Goal: Transaction & Acquisition: Purchase product/service

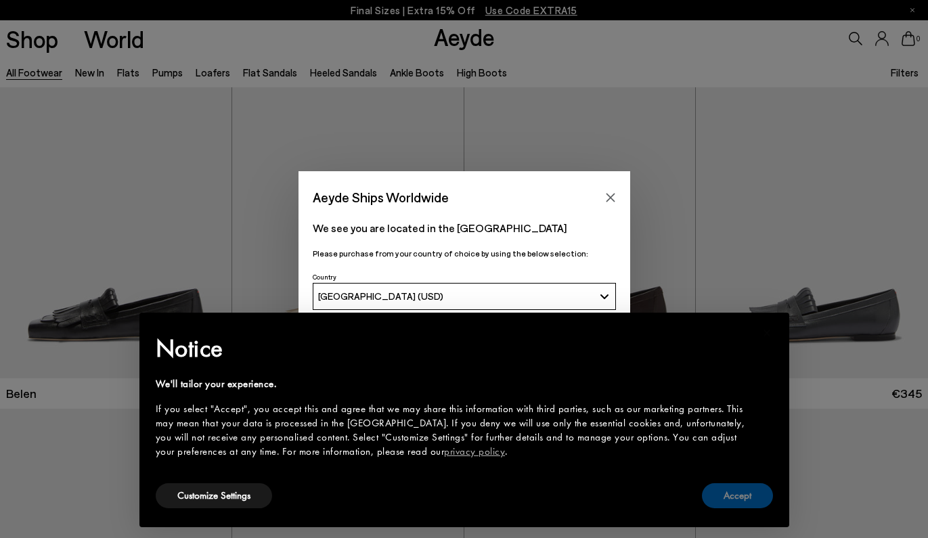
click at [738, 500] on button "Accept" at bounding box center [737, 495] width 71 height 25
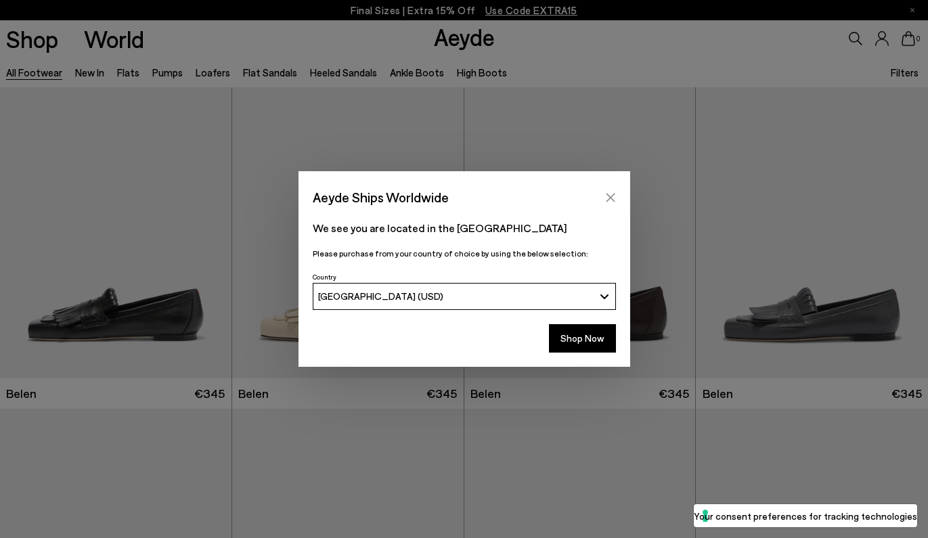
click at [616, 197] on button "Close" at bounding box center [610, 197] width 20 height 20
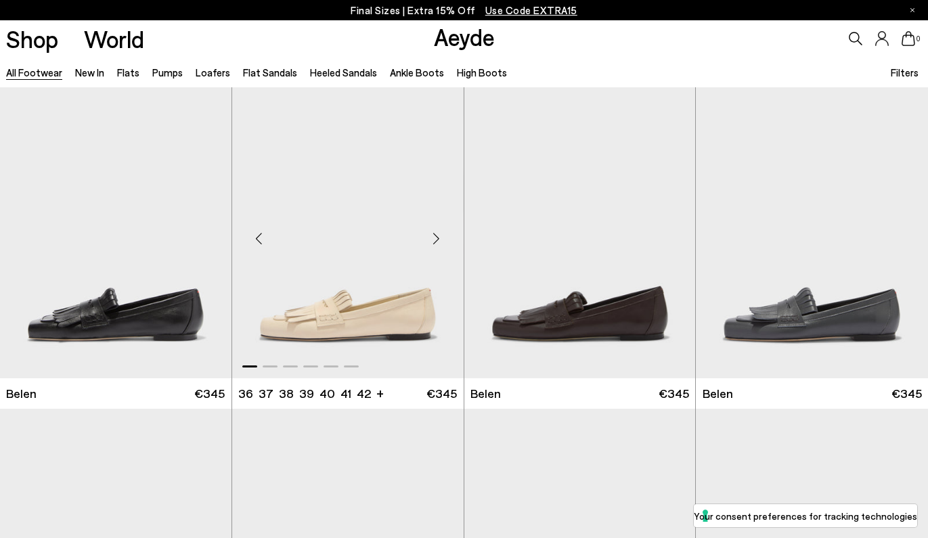
click at [438, 234] on div "Next slide" at bounding box center [436, 238] width 41 height 41
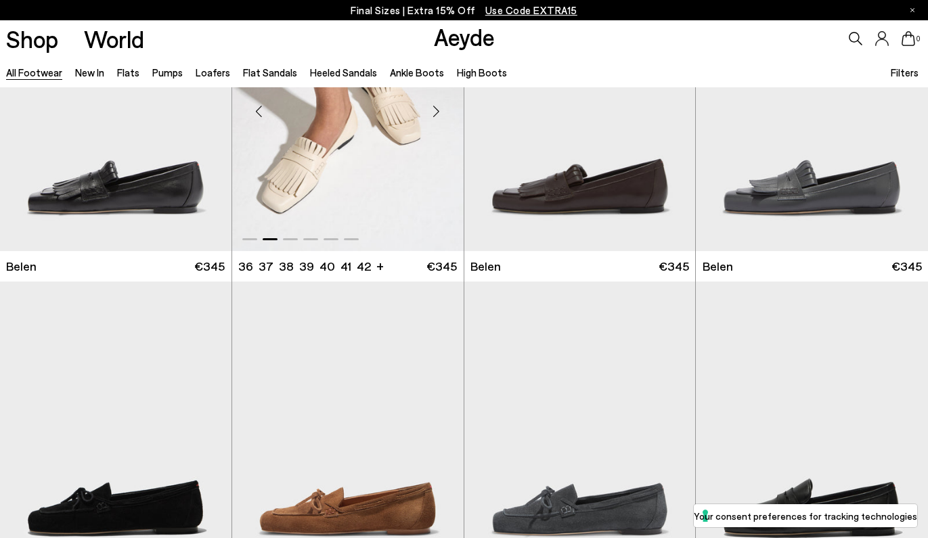
scroll to position [319, 0]
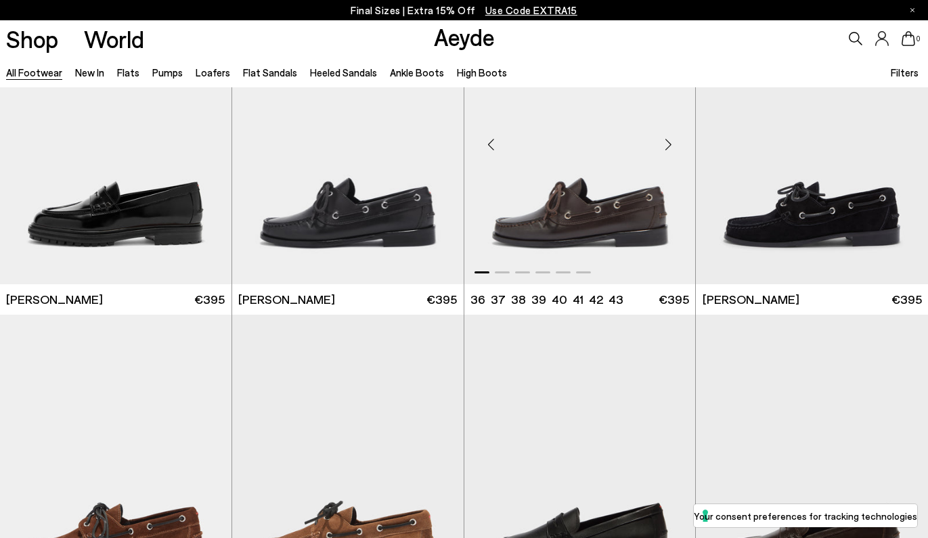
scroll to position [1040, 0]
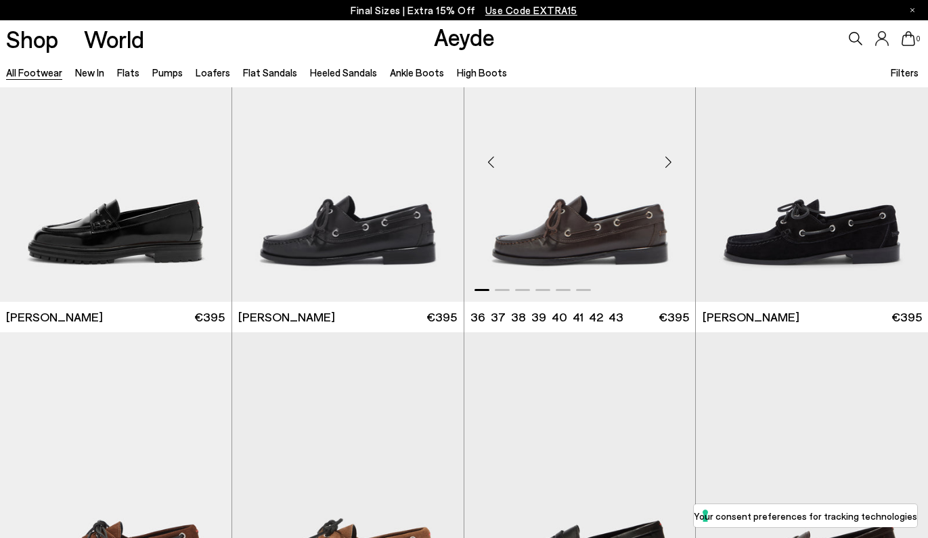
click at [664, 166] on div "Next slide" at bounding box center [667, 161] width 41 height 41
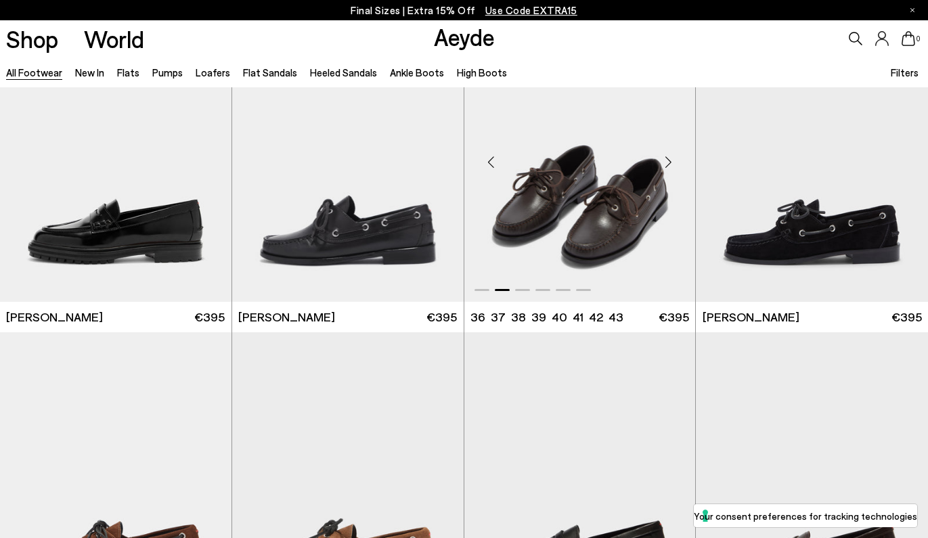
click at [664, 166] on div "Next slide" at bounding box center [667, 161] width 41 height 41
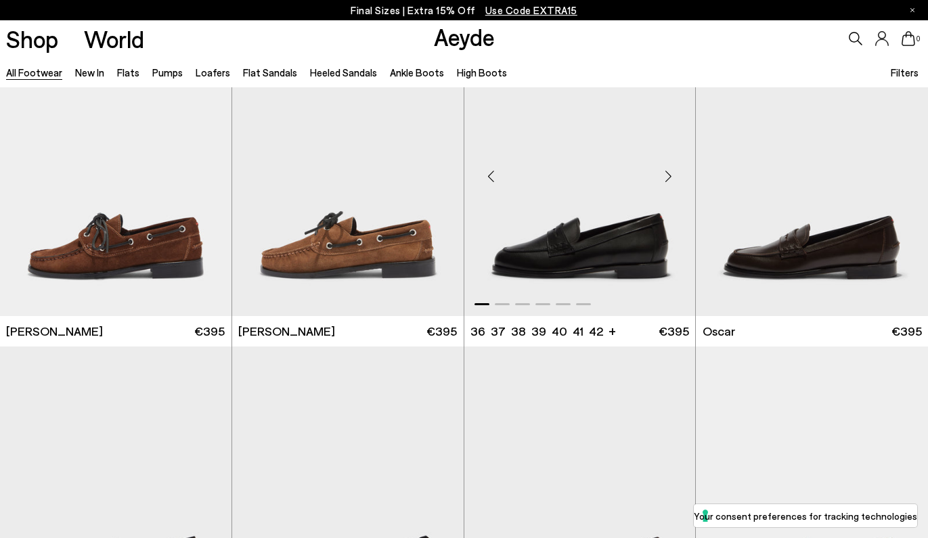
scroll to position [1348, 0]
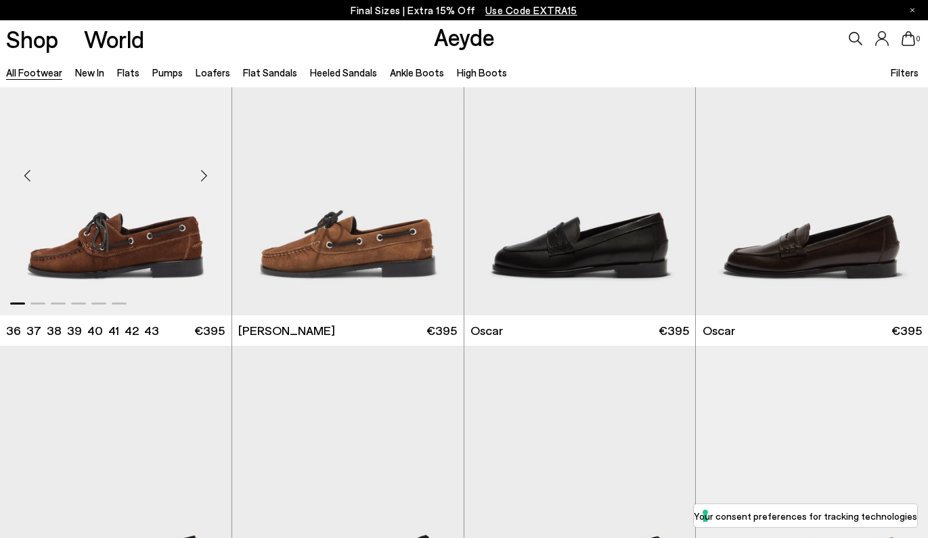
click at [202, 180] on div "Next slide" at bounding box center [204, 175] width 41 height 41
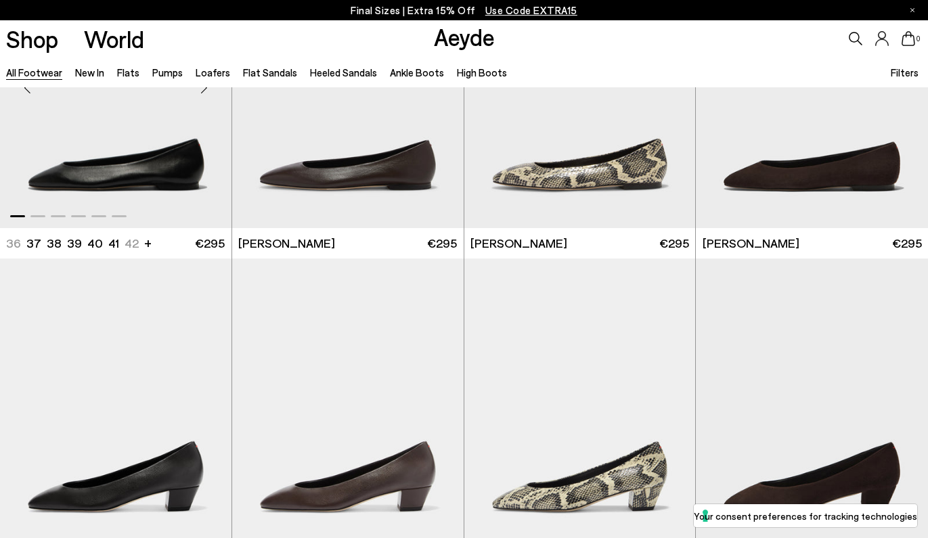
scroll to position [2079, 1]
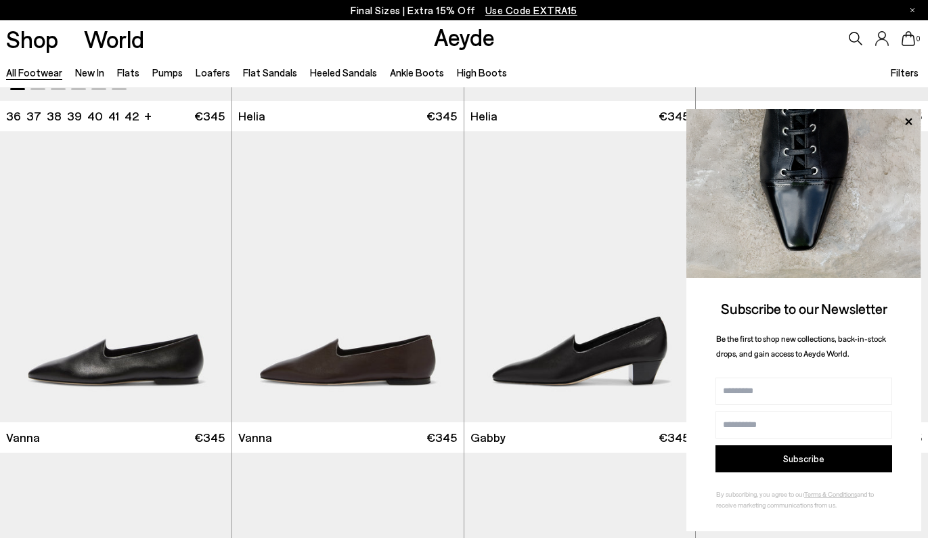
scroll to position [2622, 0]
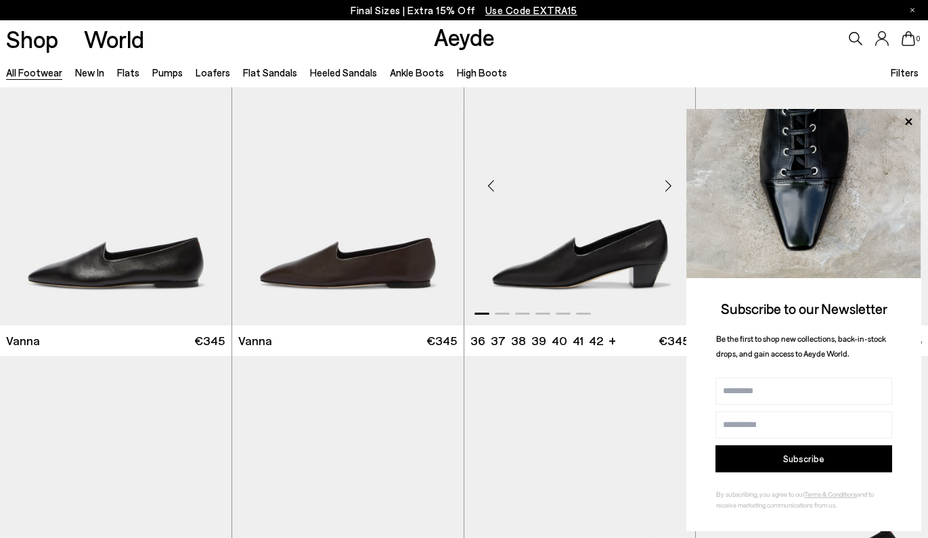
click at [665, 187] on div "Next slide" at bounding box center [667, 185] width 41 height 41
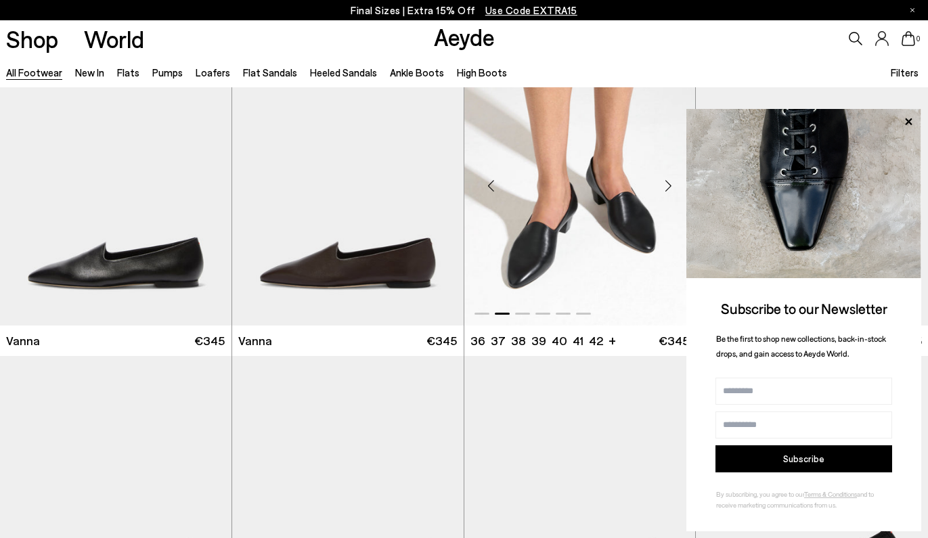
click at [665, 186] on div "Next slide" at bounding box center [667, 185] width 41 height 41
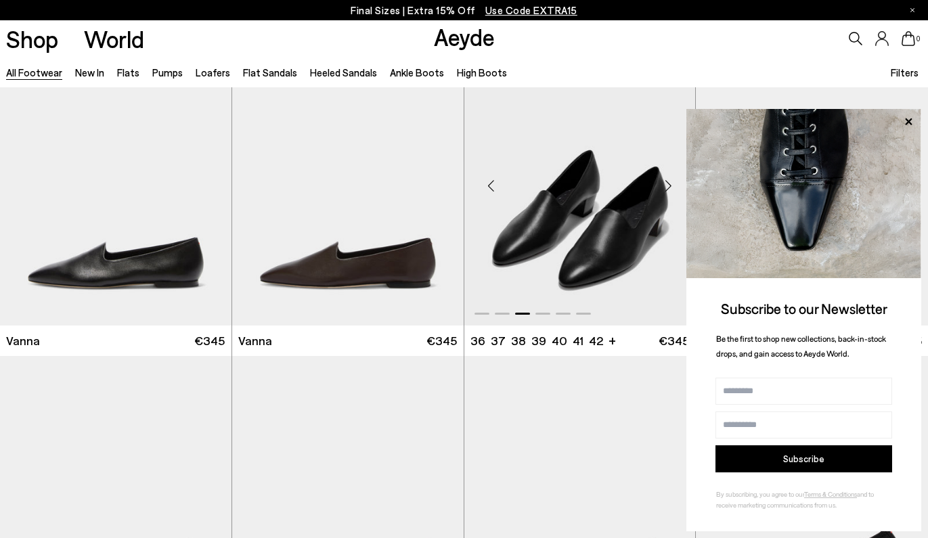
click at [665, 186] on div "Next slide" at bounding box center [667, 185] width 41 height 41
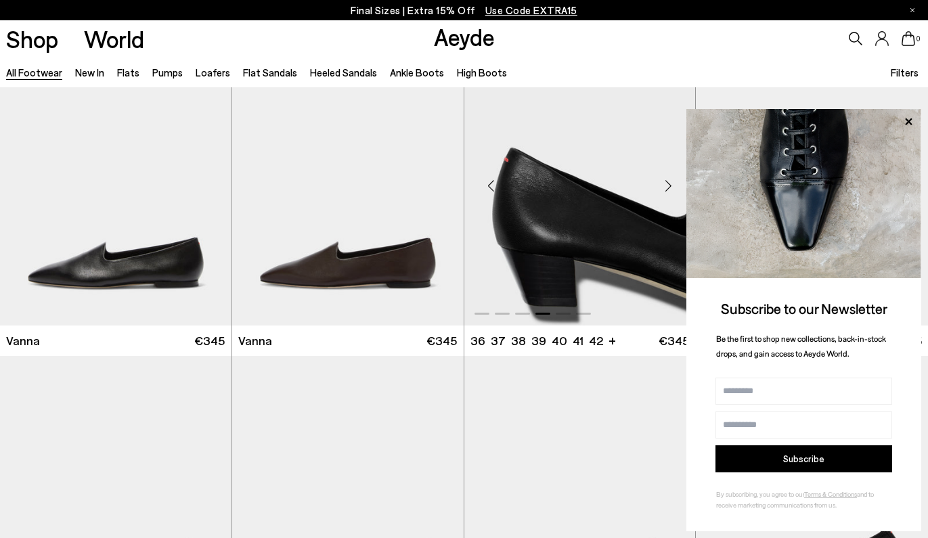
click at [665, 186] on div "Next slide" at bounding box center [667, 185] width 41 height 41
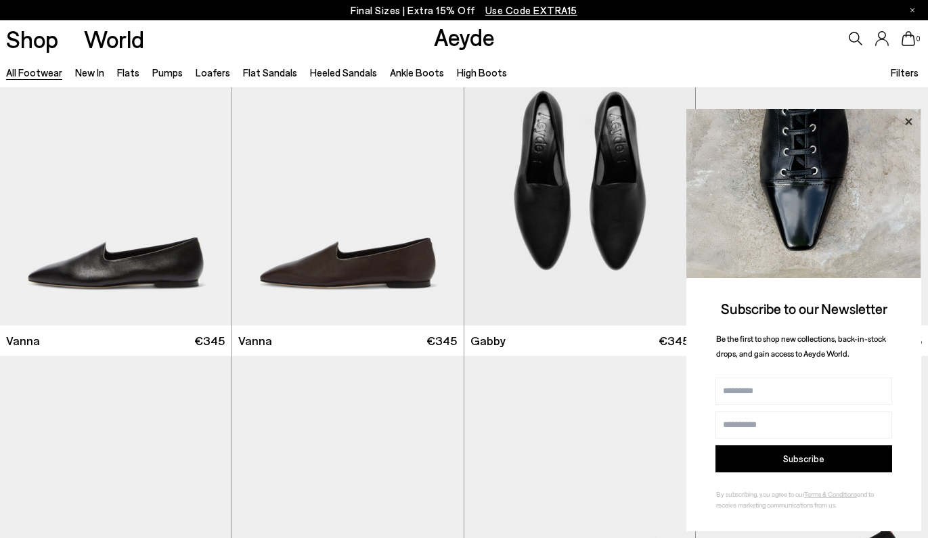
click at [915, 118] on icon at bounding box center [908, 122] width 18 height 18
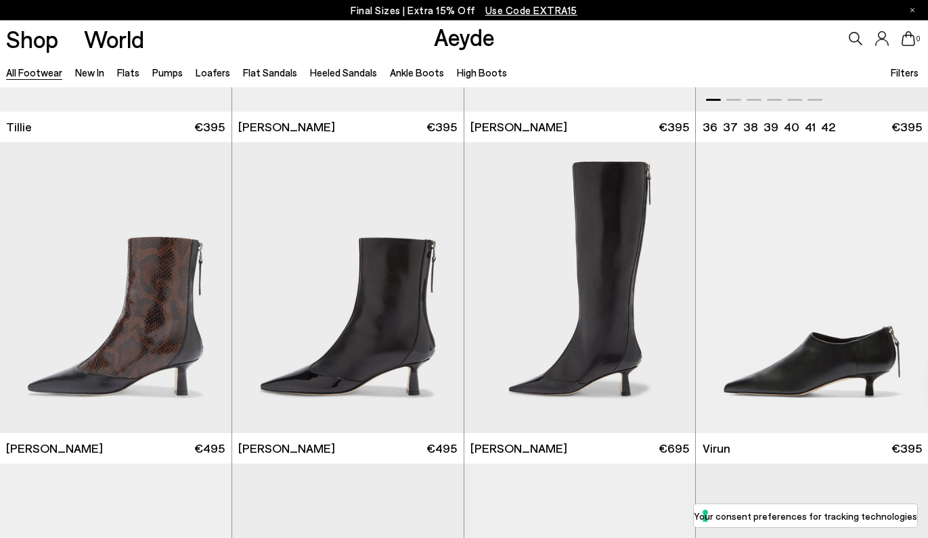
scroll to position [3826, 0]
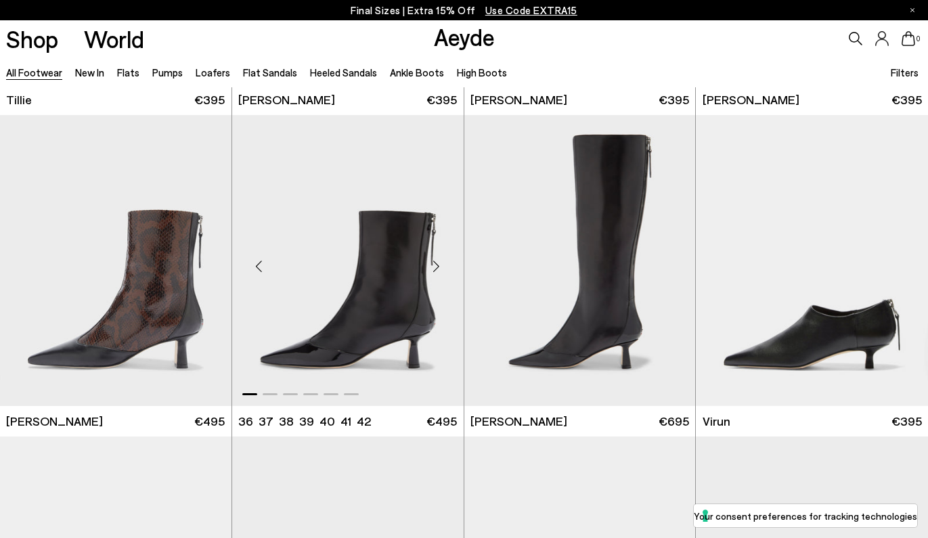
click at [434, 264] on div "Next slide" at bounding box center [436, 266] width 41 height 41
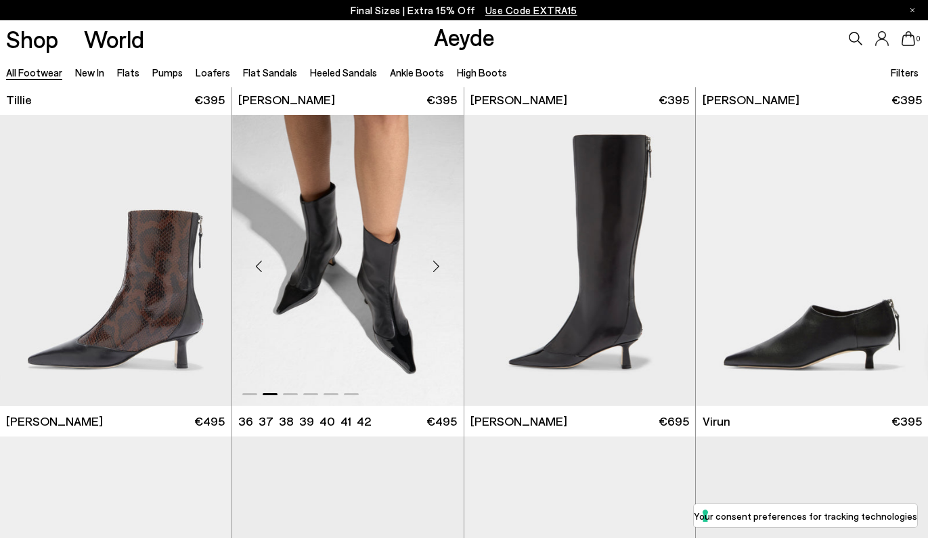
click at [434, 264] on div "Next slide" at bounding box center [436, 266] width 41 height 41
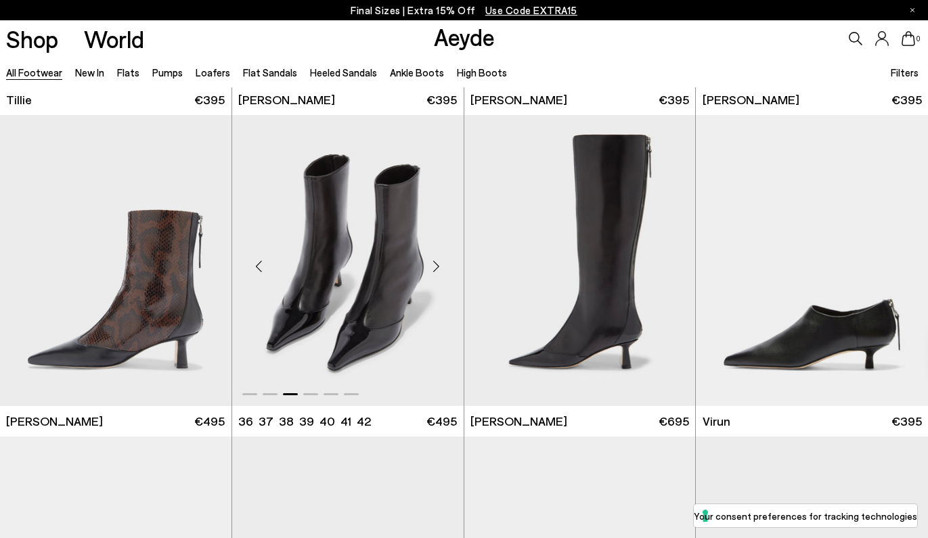
click at [377, 281] on img "3 / 6" at bounding box center [347, 260] width 231 height 291
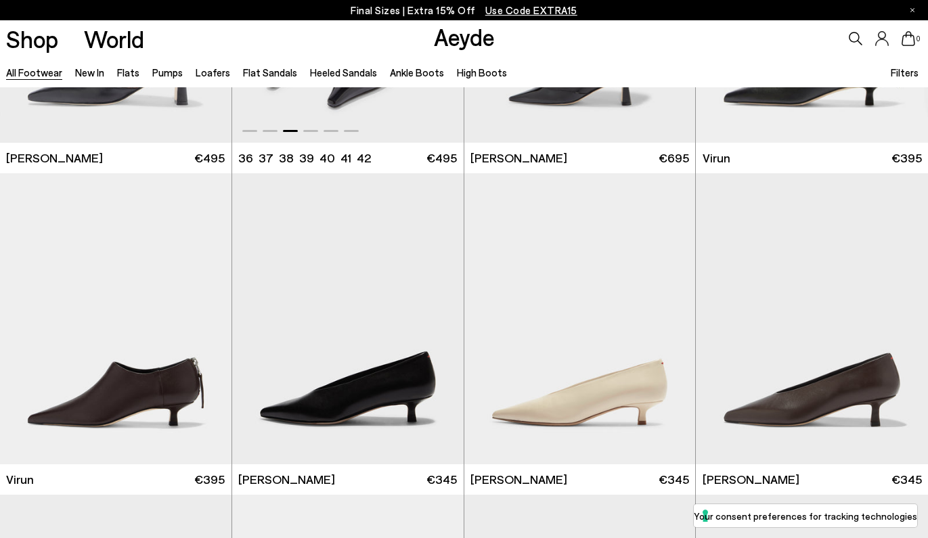
scroll to position [4276, 0]
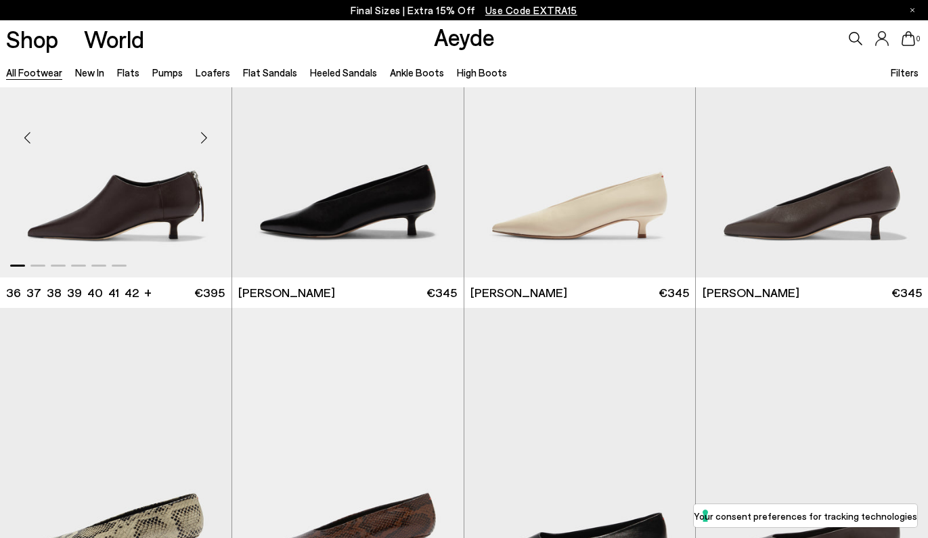
click at [207, 135] on div "Next slide" at bounding box center [204, 137] width 41 height 41
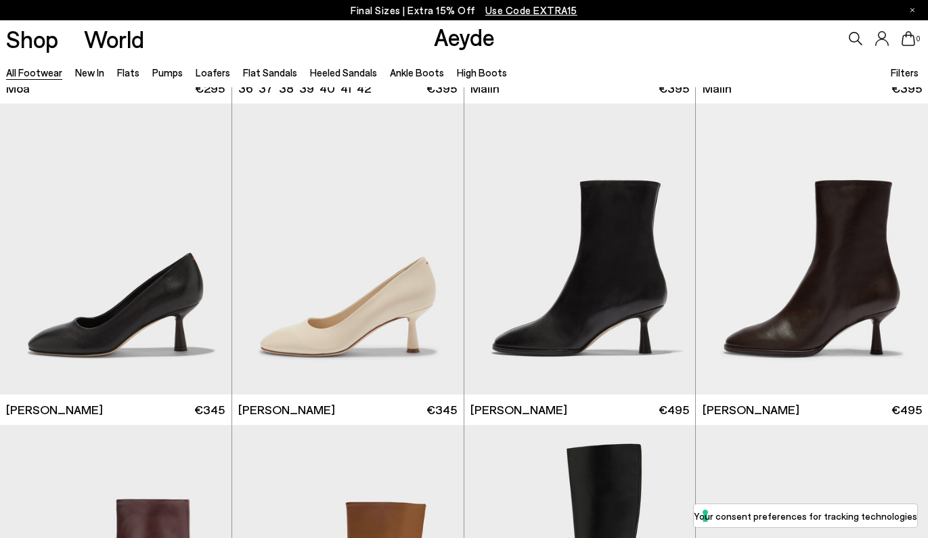
scroll to position [6163, 0]
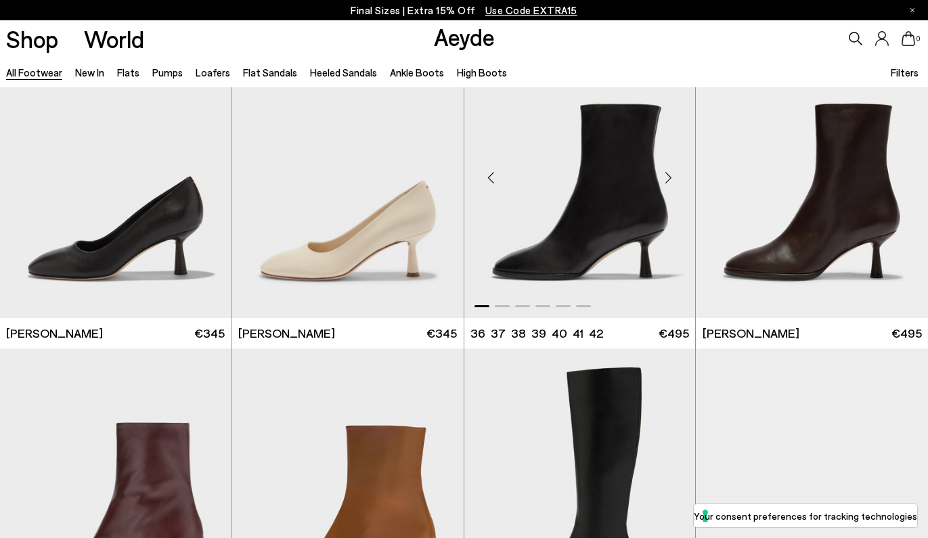
click at [670, 179] on div "Next slide" at bounding box center [667, 178] width 41 height 41
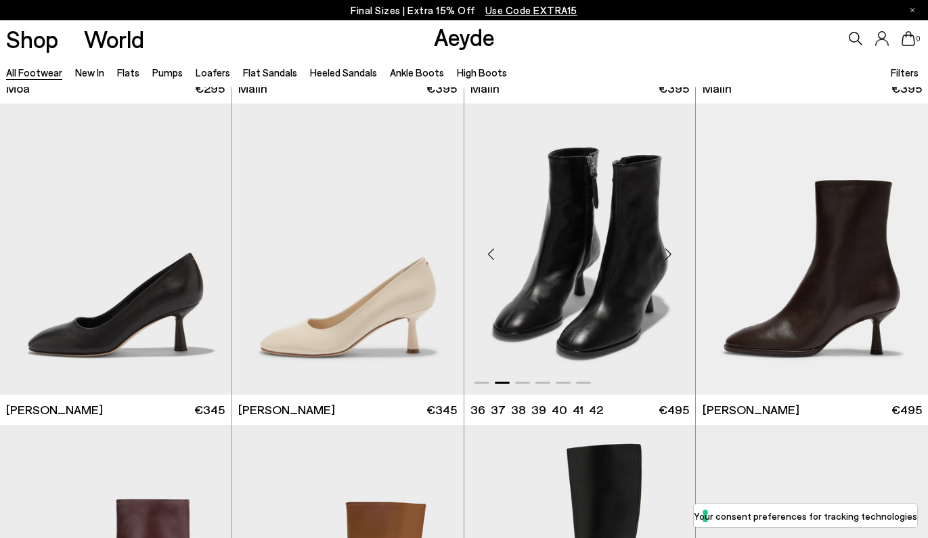
scroll to position [6087, 0]
click at [898, 252] on div "Next slide" at bounding box center [900, 254] width 41 height 41
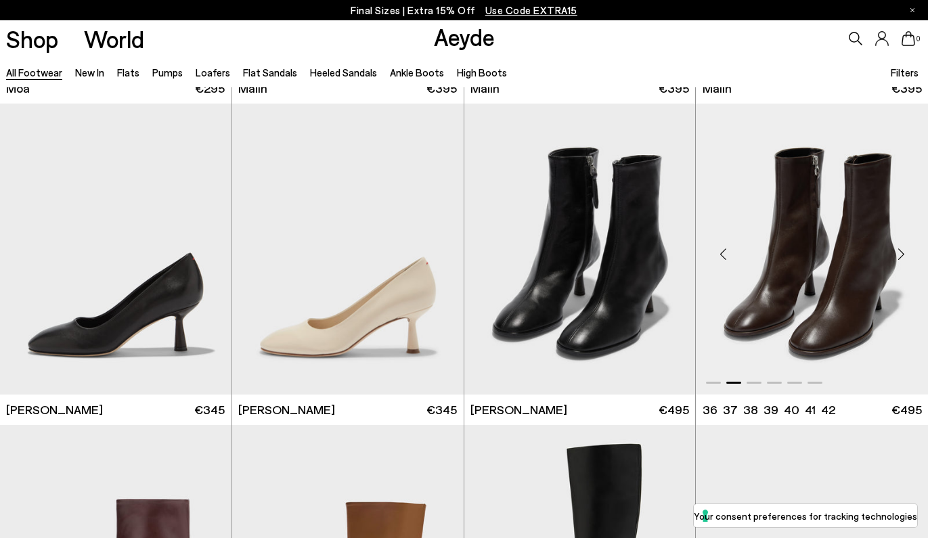
click at [835, 269] on img "2 / 6" at bounding box center [811, 249] width 232 height 291
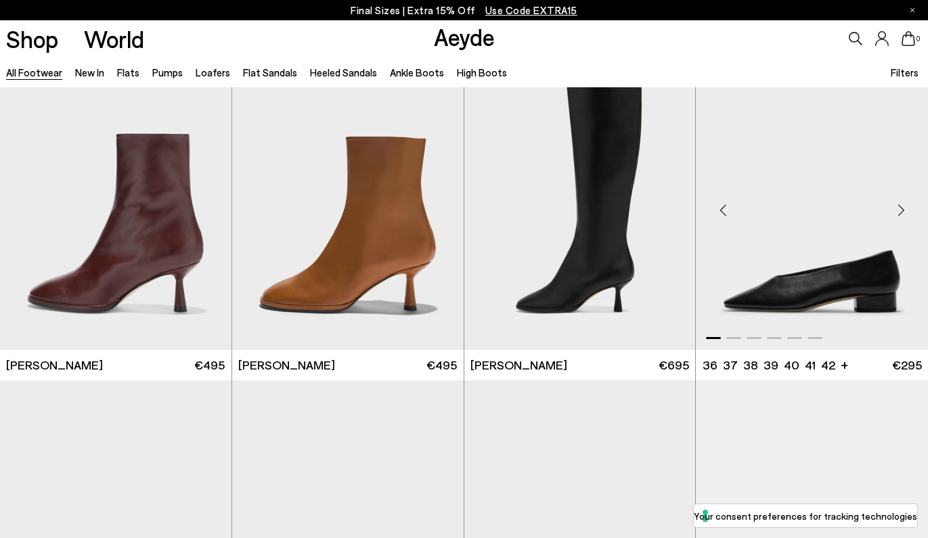
scroll to position [6449, 0]
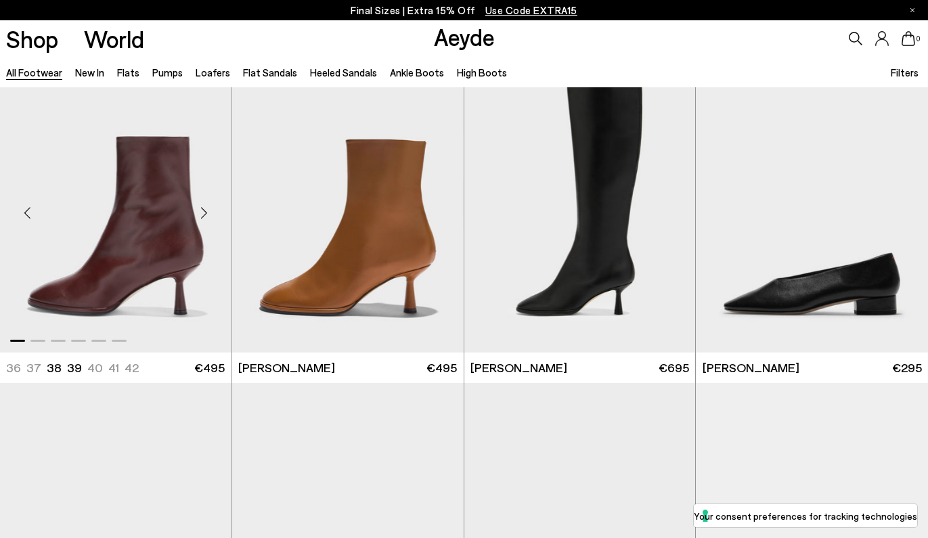
click at [169, 267] on img "1 / 6" at bounding box center [115, 207] width 231 height 291
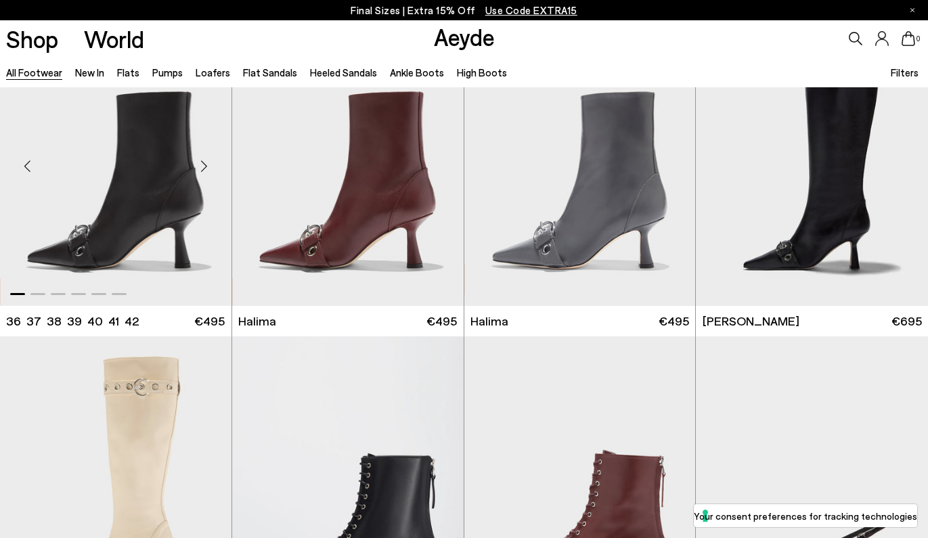
scroll to position [7769, 0]
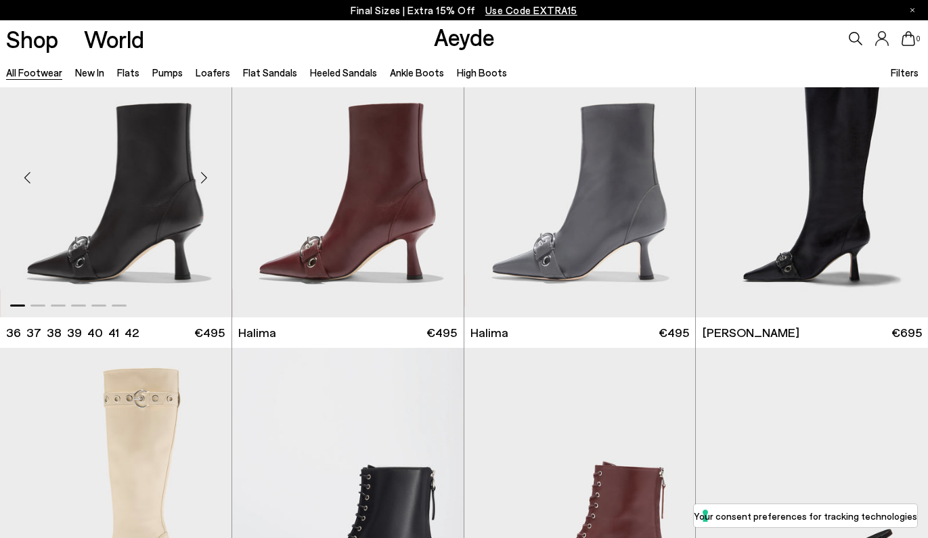
click at [202, 182] on div "Next slide" at bounding box center [204, 178] width 41 height 41
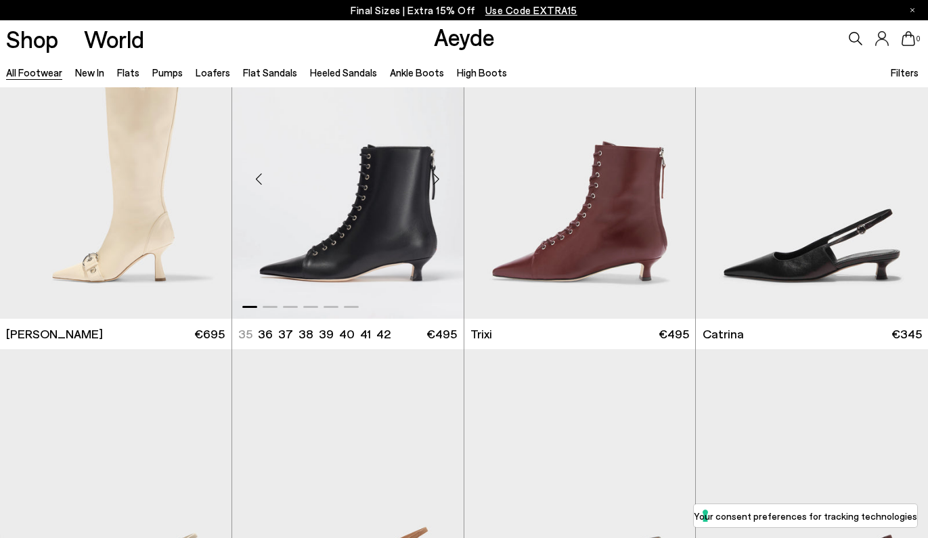
scroll to position [8074, 1]
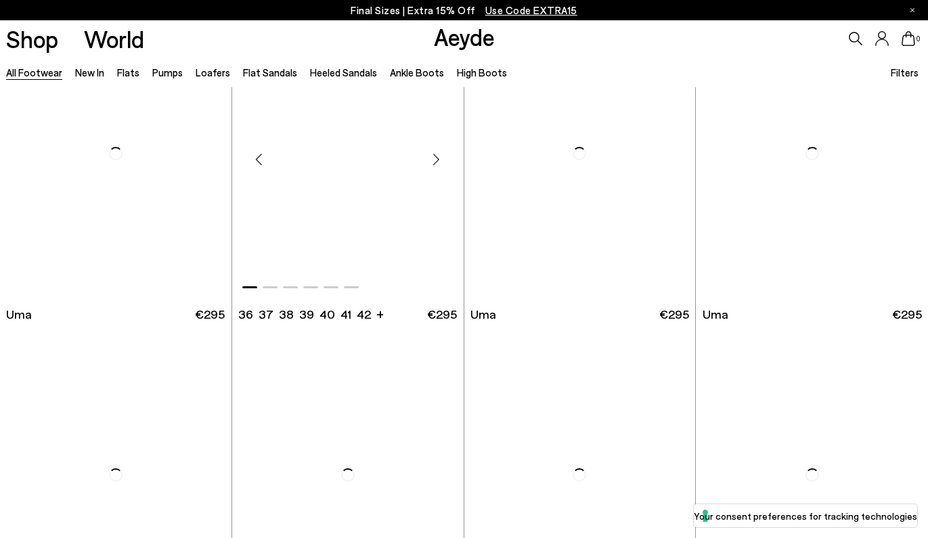
scroll to position [10080, 0]
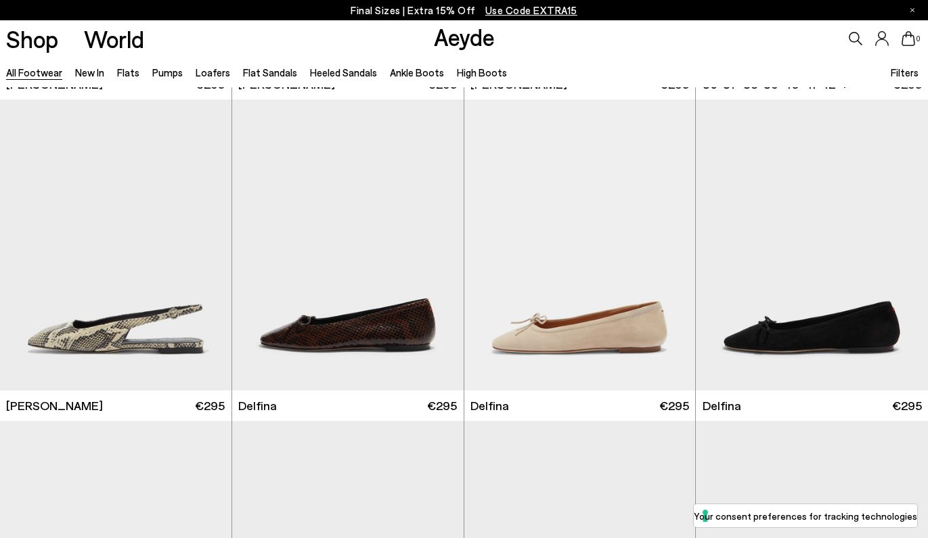
scroll to position [11491, 0]
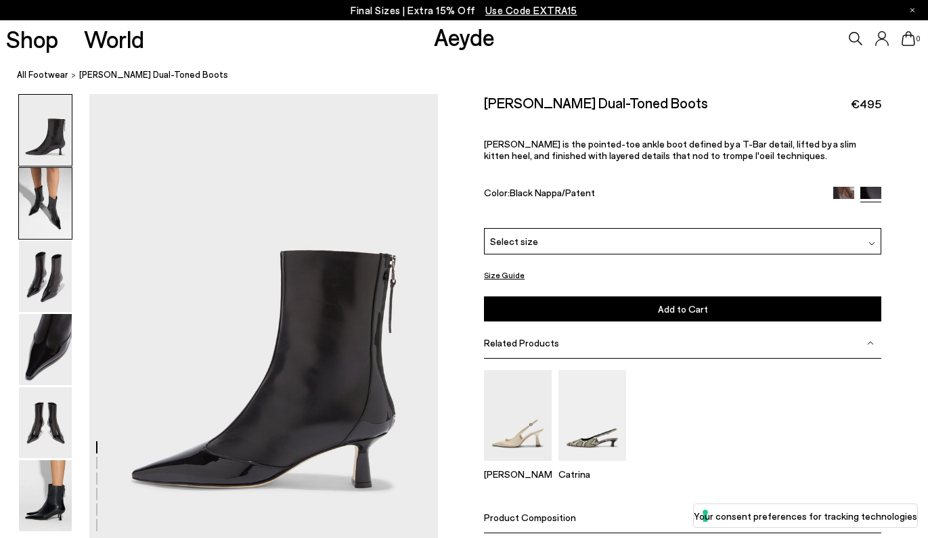
click at [56, 200] on img at bounding box center [45, 203] width 53 height 71
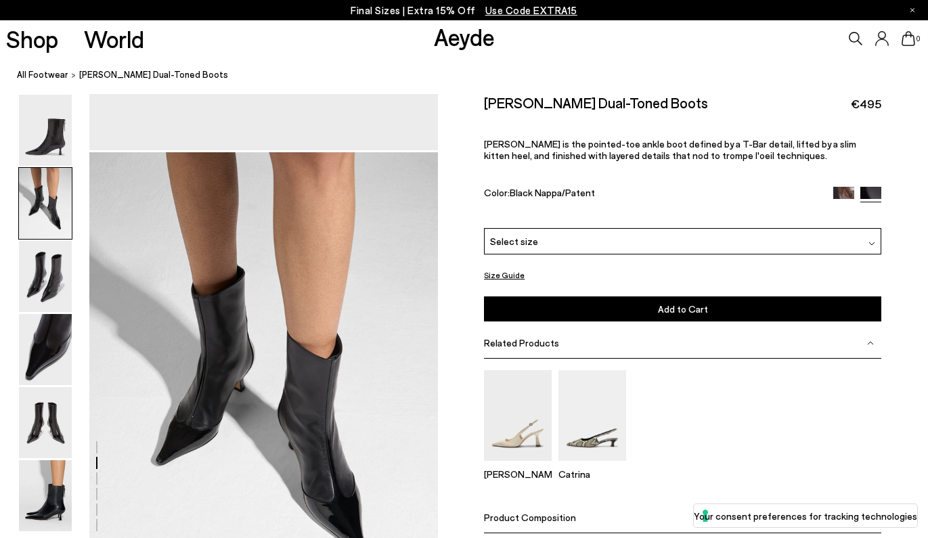
scroll to position [467, 0]
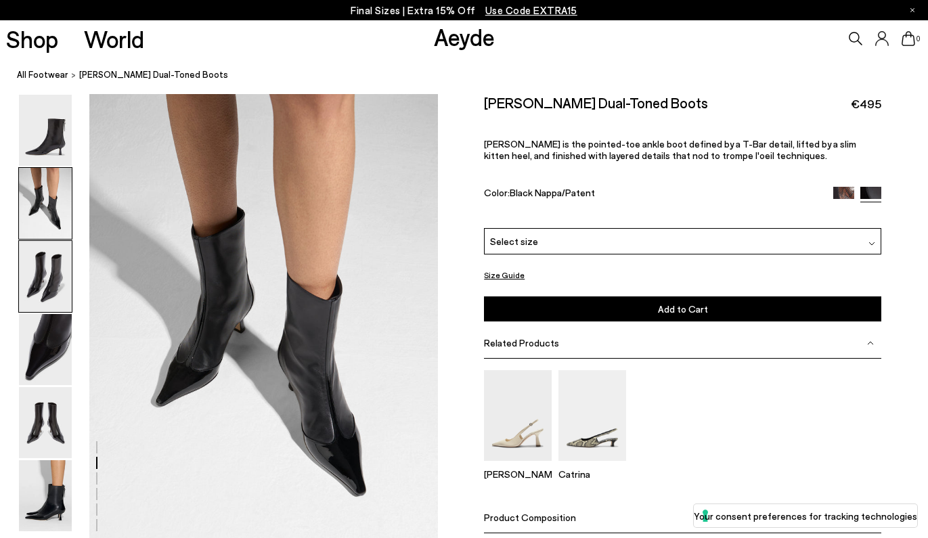
click at [61, 268] on img at bounding box center [45, 276] width 53 height 71
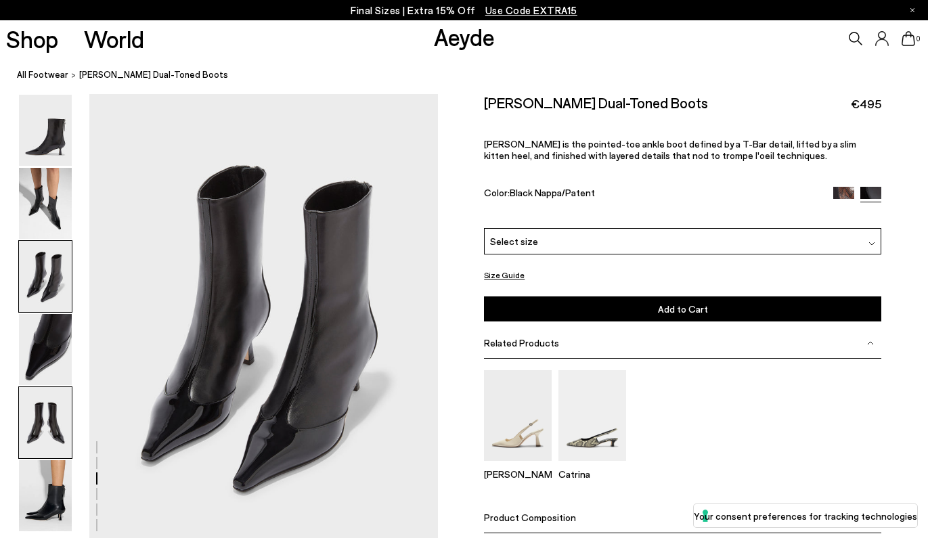
click at [49, 429] on img at bounding box center [45, 422] width 53 height 71
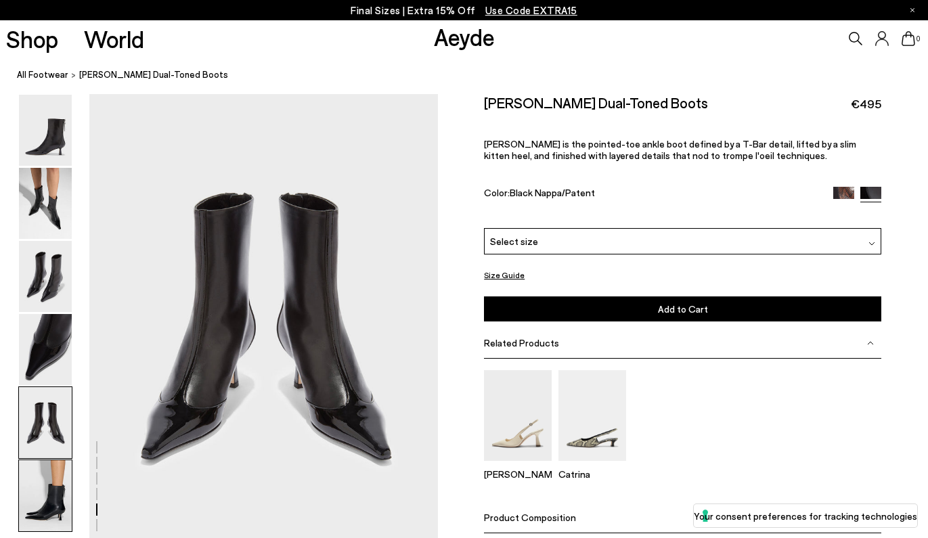
click at [62, 481] on img at bounding box center [45, 495] width 53 height 71
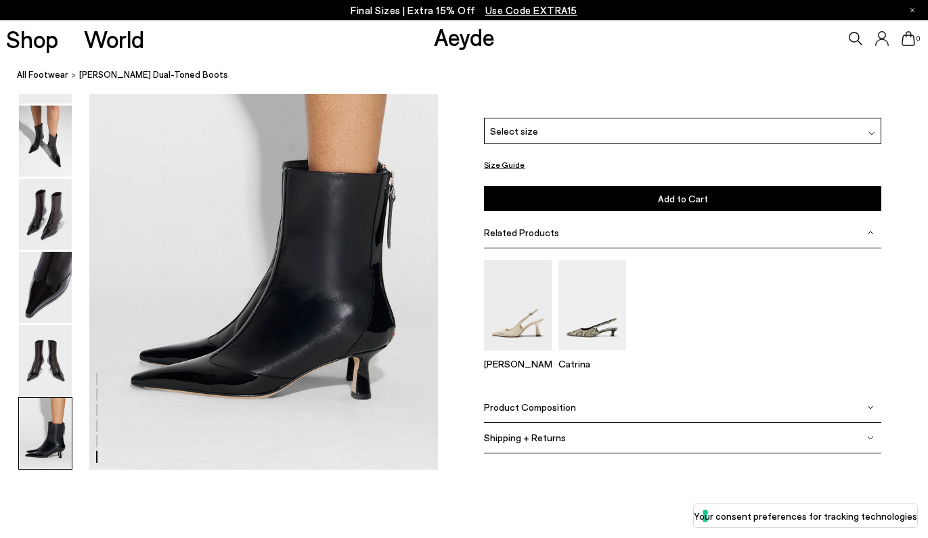
scroll to position [2425, 0]
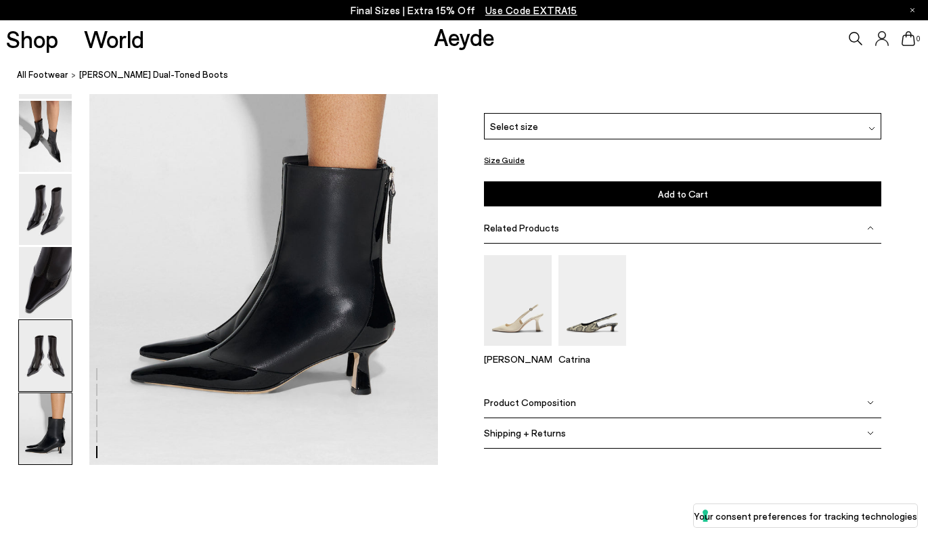
click at [55, 346] on img at bounding box center [45, 355] width 53 height 71
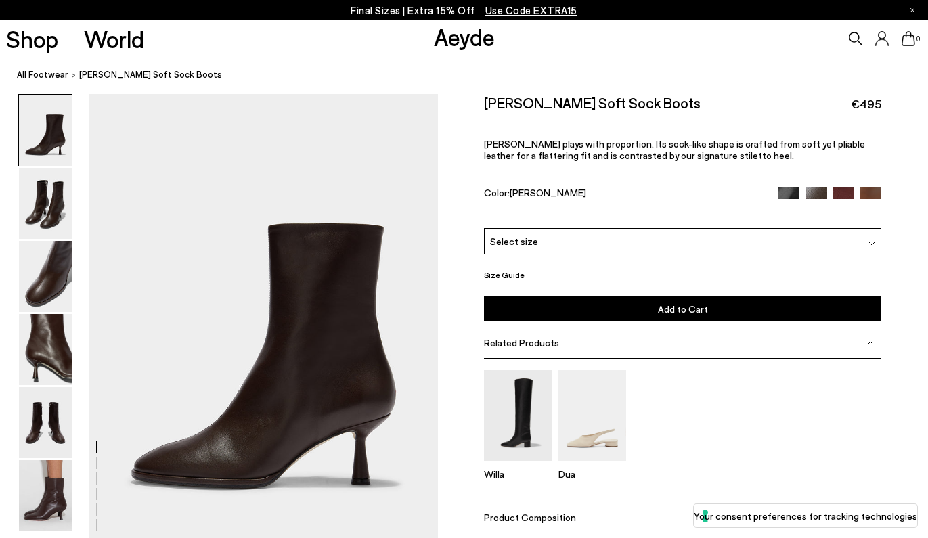
click at [59, 150] on img at bounding box center [45, 130] width 53 height 71
click at [47, 200] on img at bounding box center [45, 203] width 53 height 71
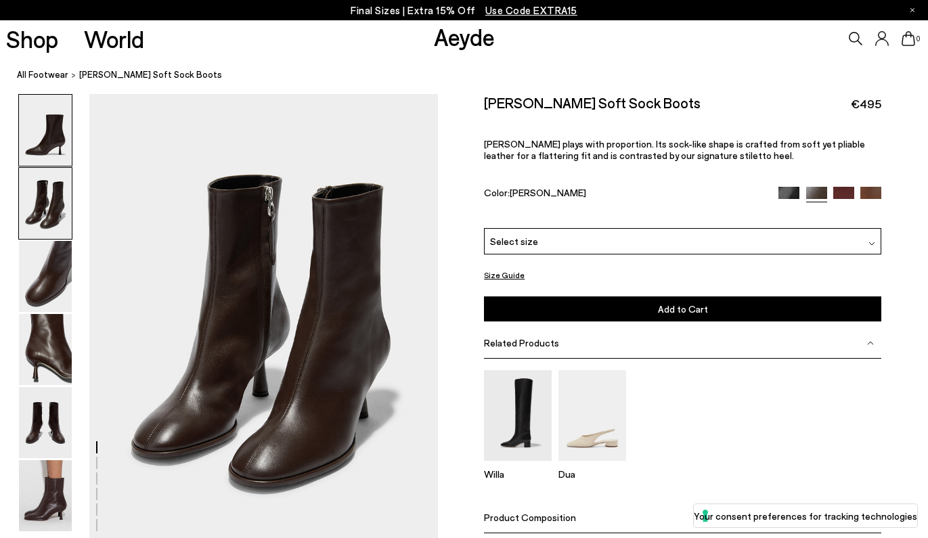
scroll to position [467, 0]
click at [512, 233] on span "Select size" at bounding box center [514, 240] width 48 height 14
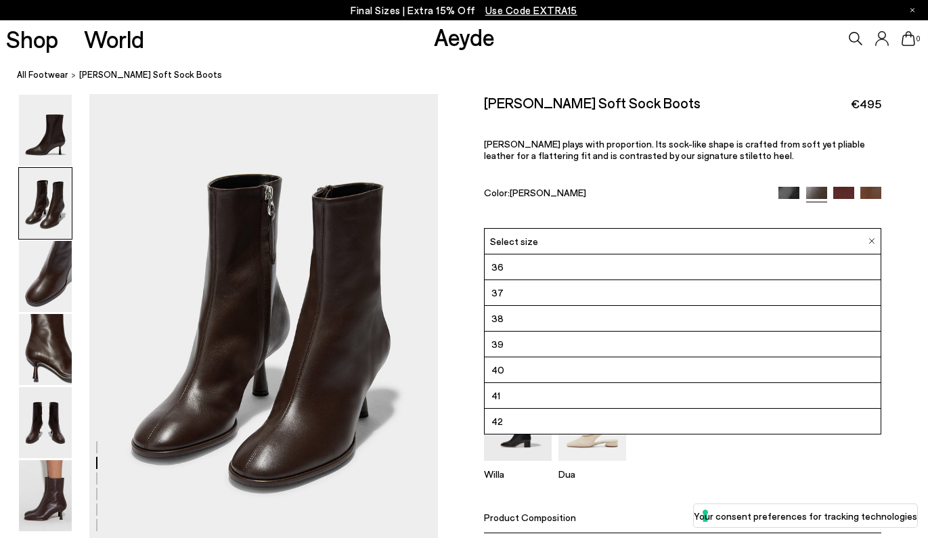
click at [607, 118] on div "Dorothy Soft Sock Boots €495 Dorothy plays with proportion. Its sock-like shape…" at bounding box center [682, 160] width 397 height 133
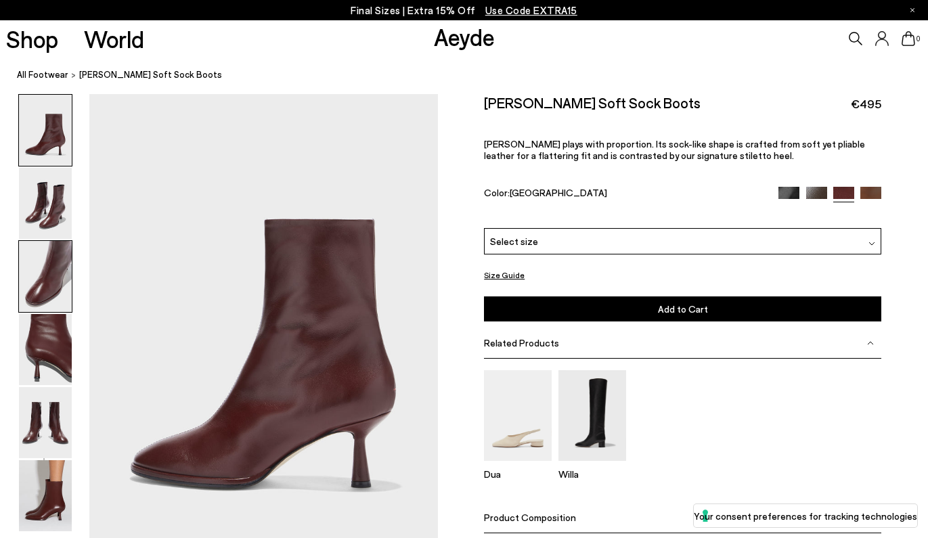
click at [32, 262] on img at bounding box center [45, 276] width 53 height 71
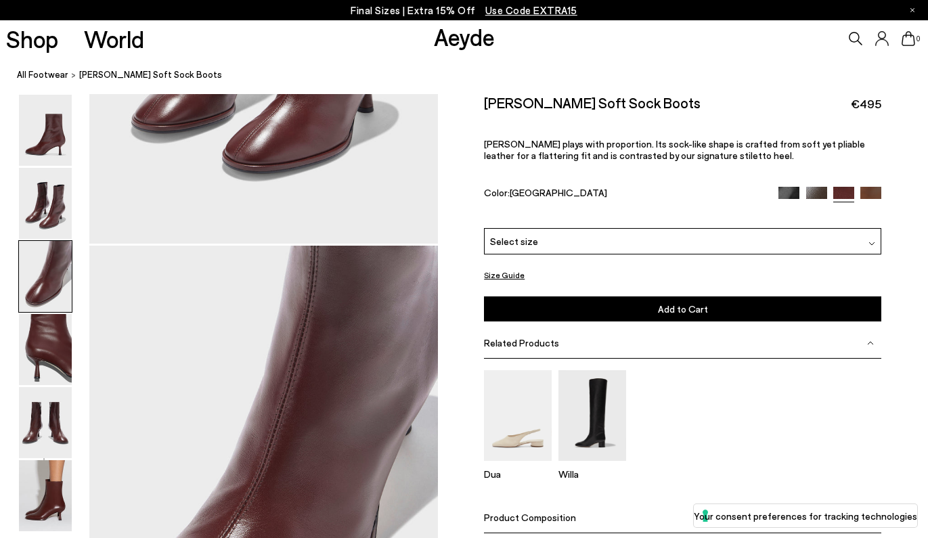
scroll to position [933, 0]
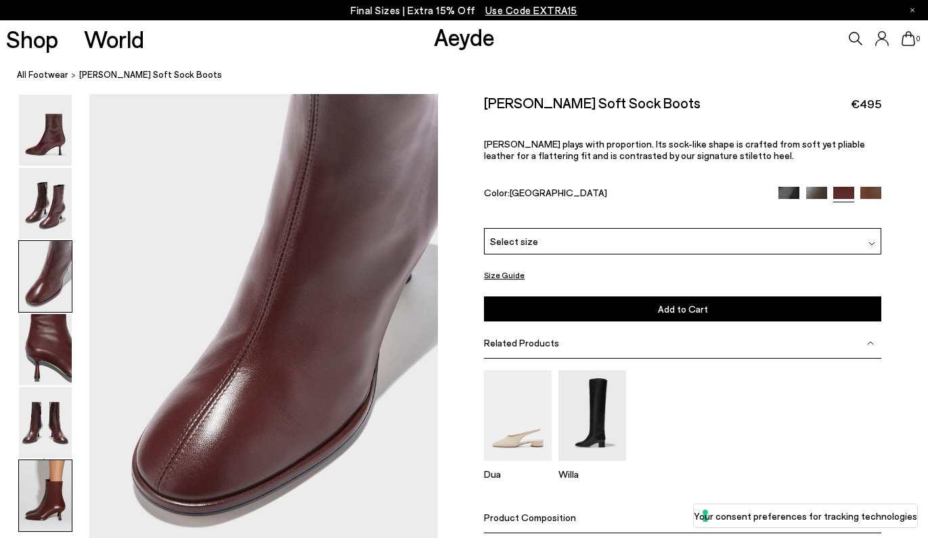
click at [56, 498] on img at bounding box center [45, 495] width 53 height 71
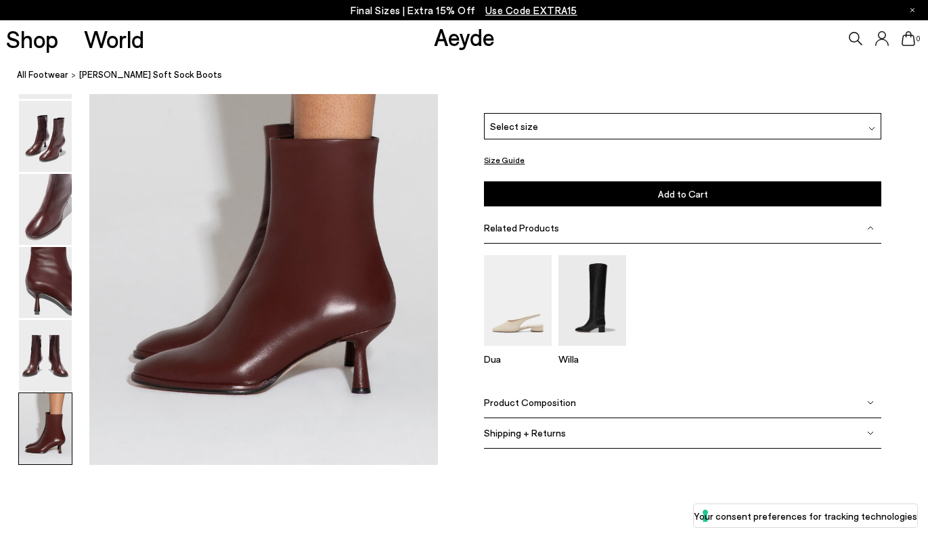
click at [48, 403] on img at bounding box center [45, 428] width 53 height 71
click at [51, 360] on img at bounding box center [45, 355] width 53 height 71
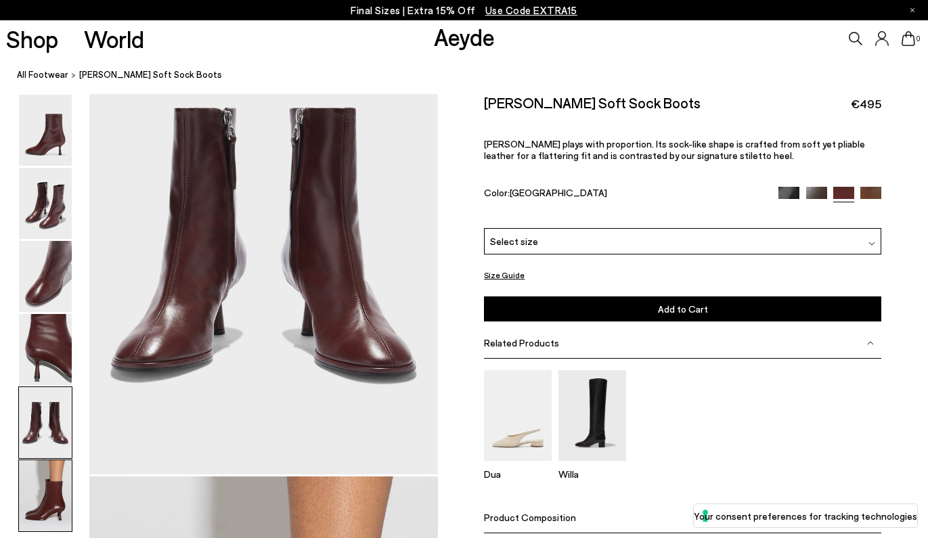
scroll to position [1866, 0]
